Goal: Transaction & Acquisition: Purchase product/service

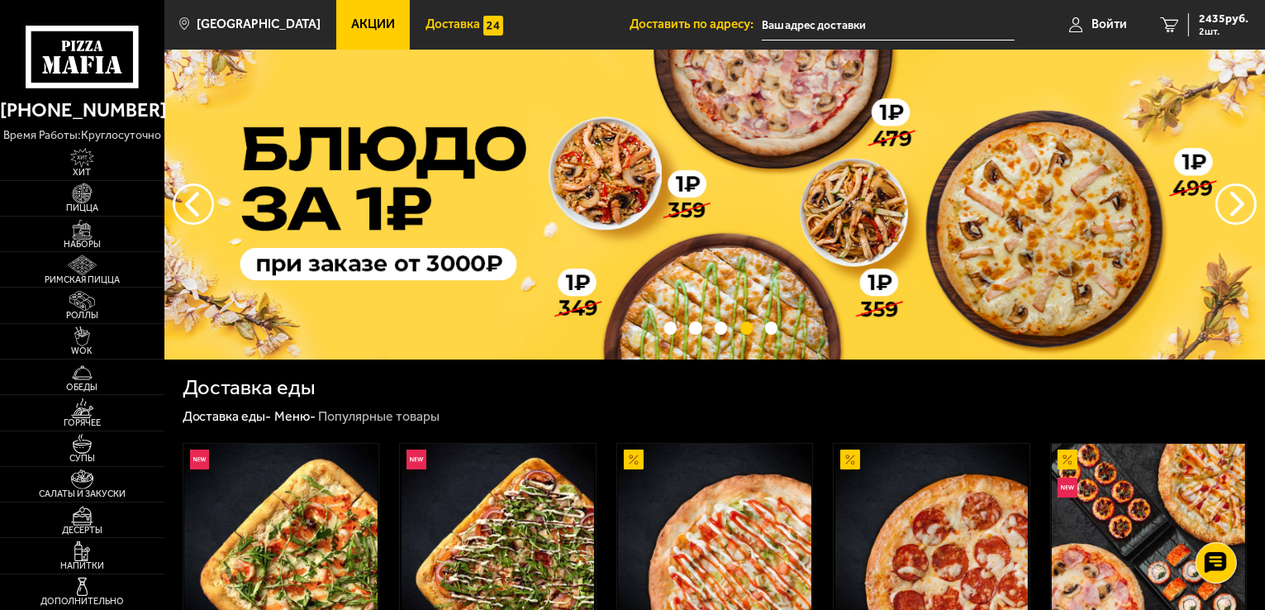
click at [430, 19] on span "Доставка" at bounding box center [453, 24] width 55 height 12
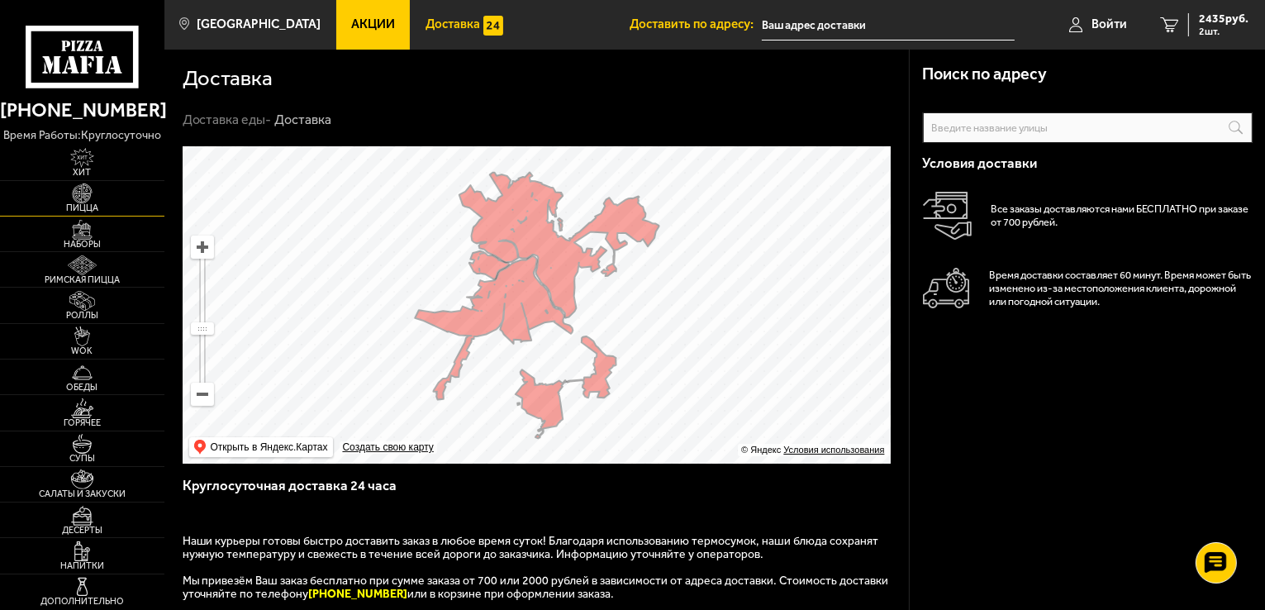
click at [73, 206] on span "Пицца" at bounding box center [82, 207] width 164 height 9
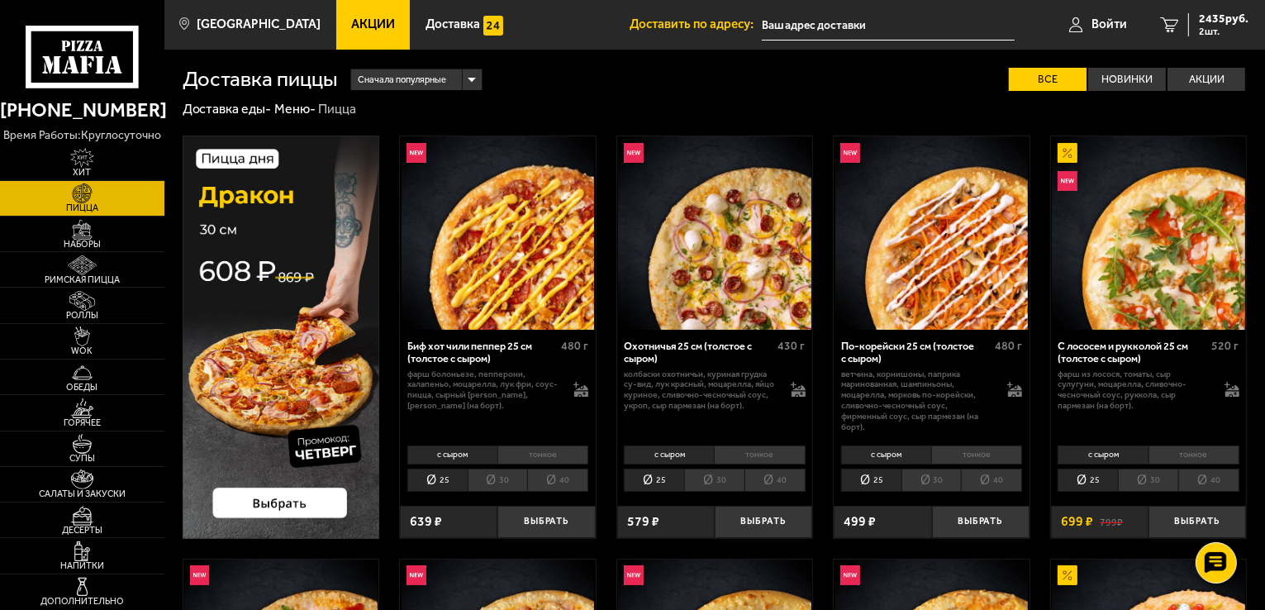
click at [351, 24] on span "Акции" at bounding box center [373, 24] width 44 height 12
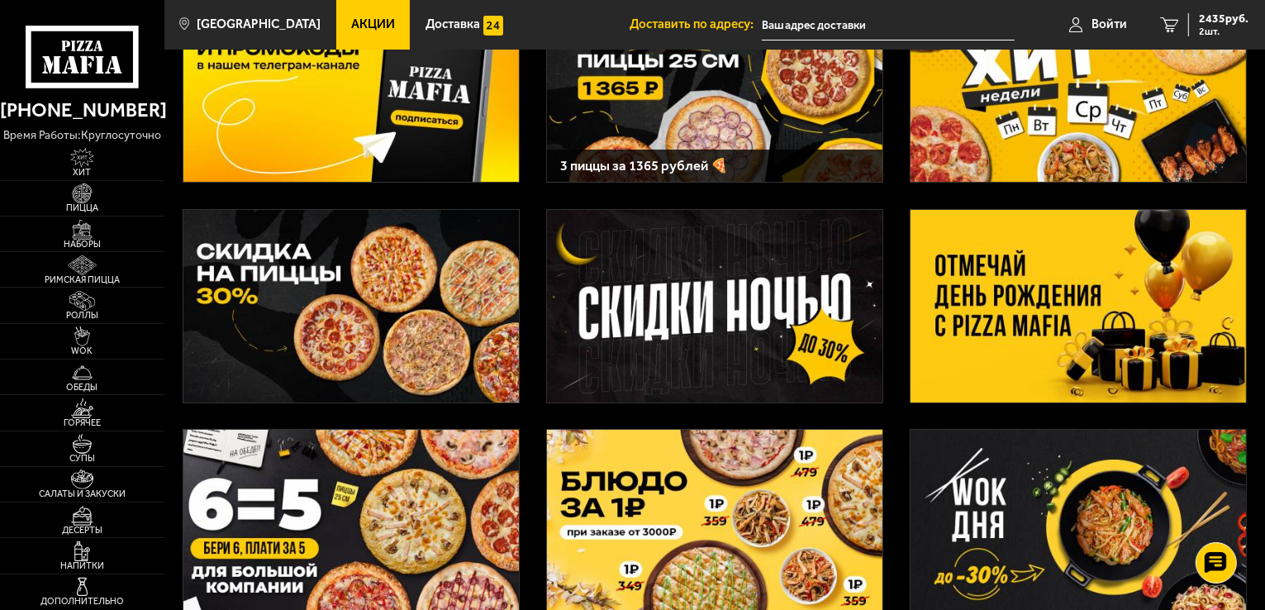
scroll to position [248, 0]
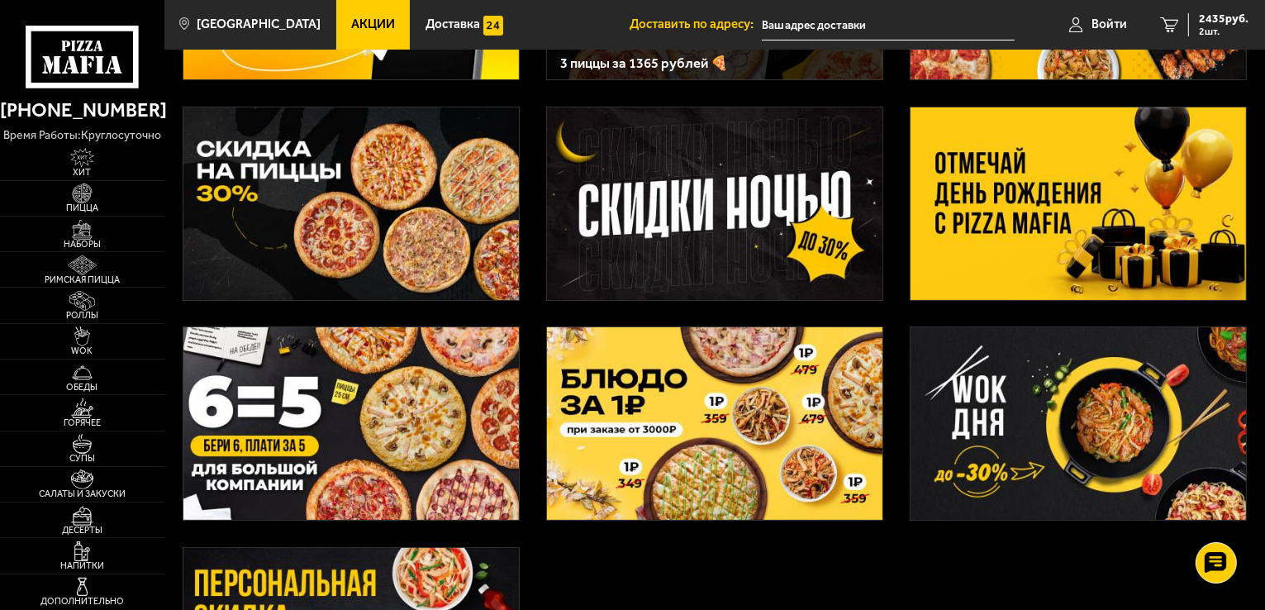
click at [287, 232] on img at bounding box center [350, 203] width 335 height 193
